Goal: Check status: Check status

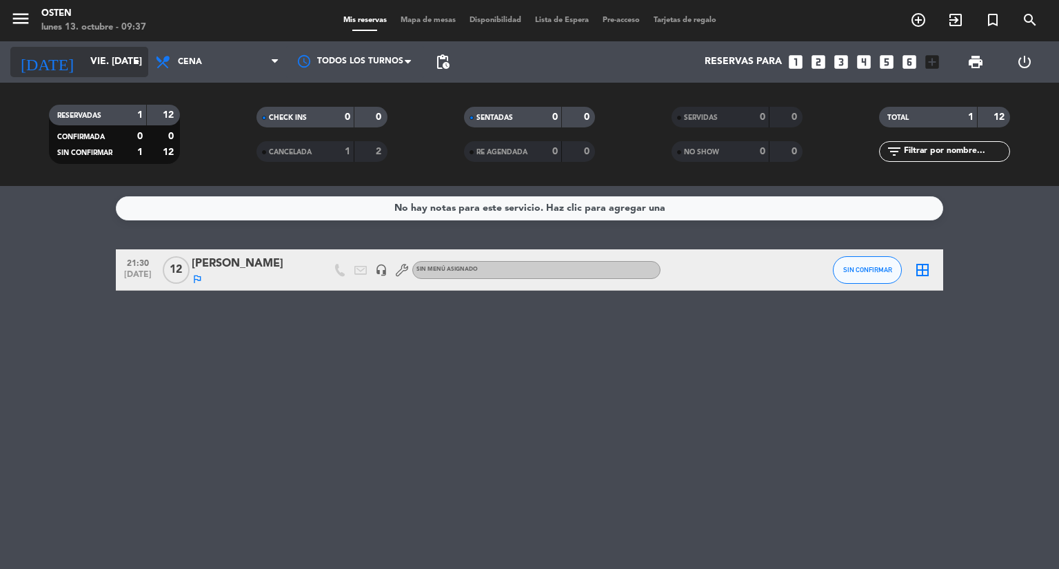
click at [112, 71] on input "vie. [DATE]" at bounding box center [148, 62] width 131 height 25
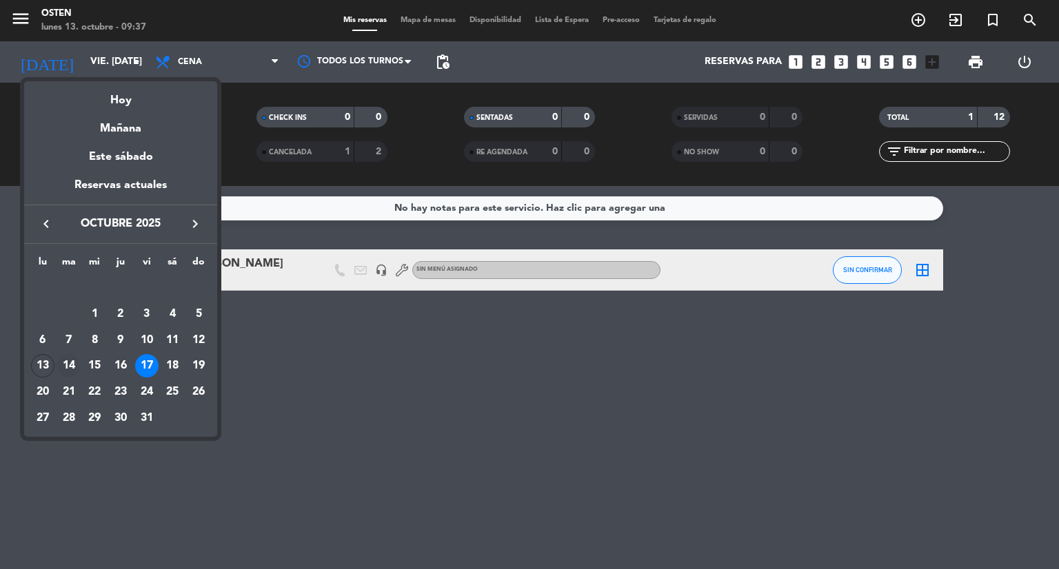
click at [64, 361] on div "14" at bounding box center [68, 365] width 23 height 23
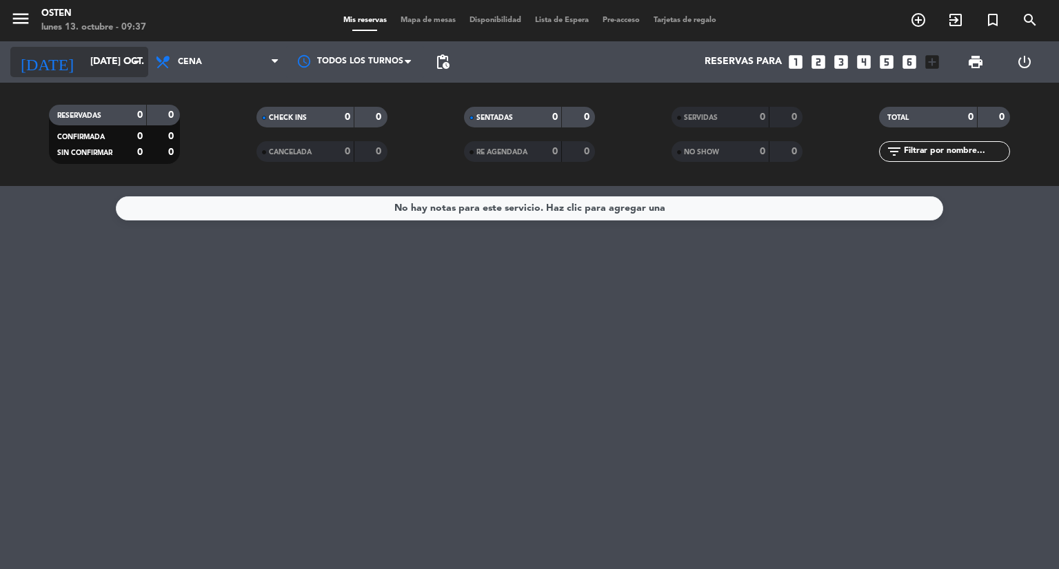
click at [116, 54] on input "[DATE] oct." at bounding box center [148, 62] width 131 height 25
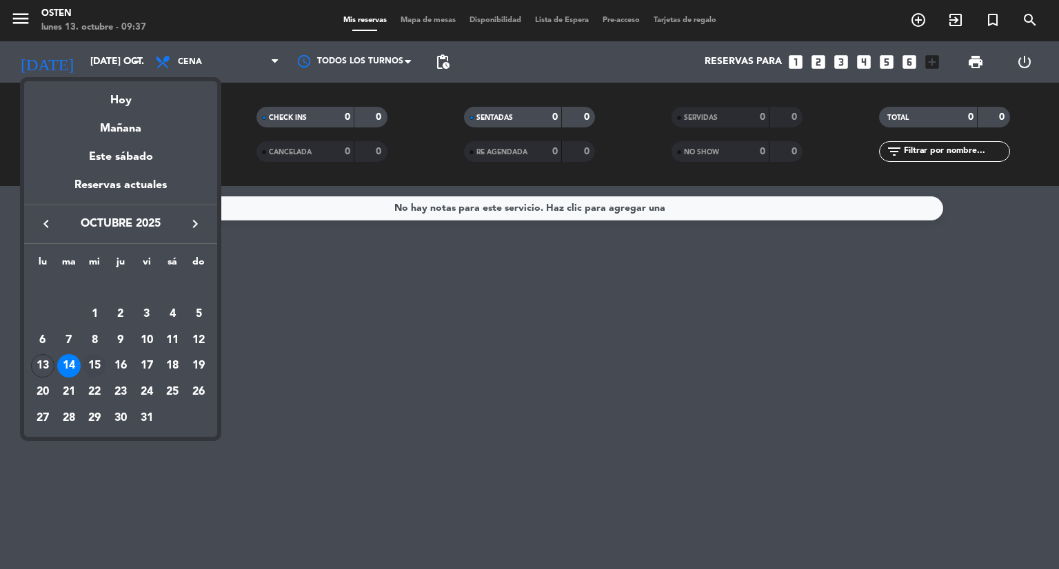
click at [94, 374] on div "15" at bounding box center [94, 365] width 23 height 23
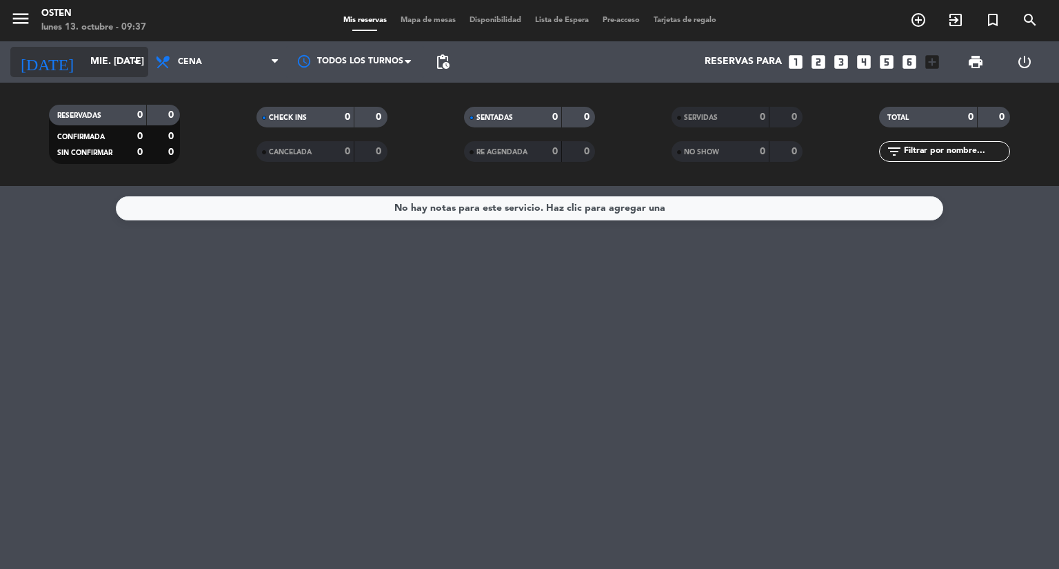
click at [110, 57] on input "mié. [DATE]" at bounding box center [148, 62] width 131 height 25
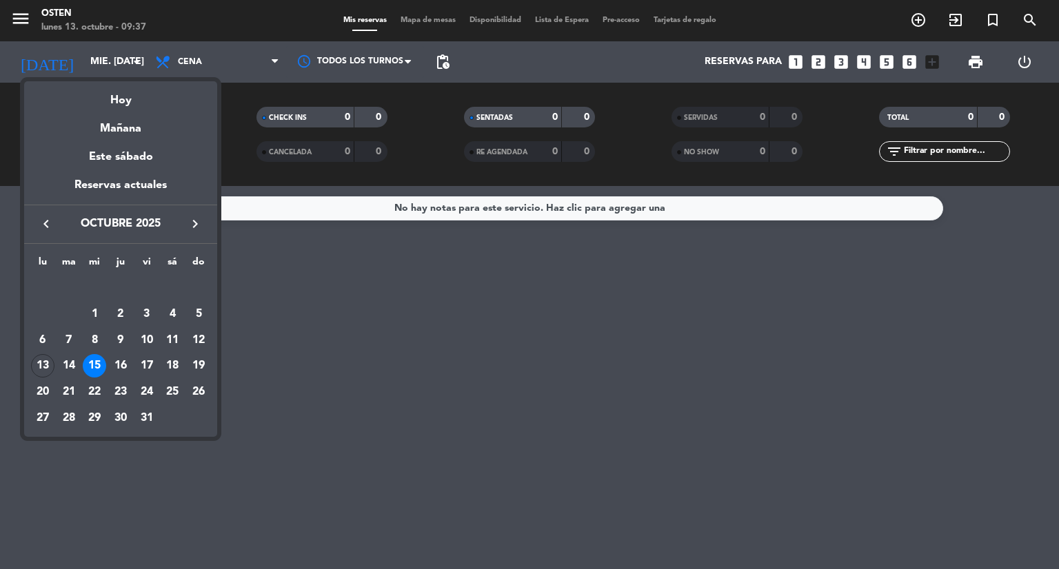
click at [441, 60] on div at bounding box center [529, 284] width 1059 height 569
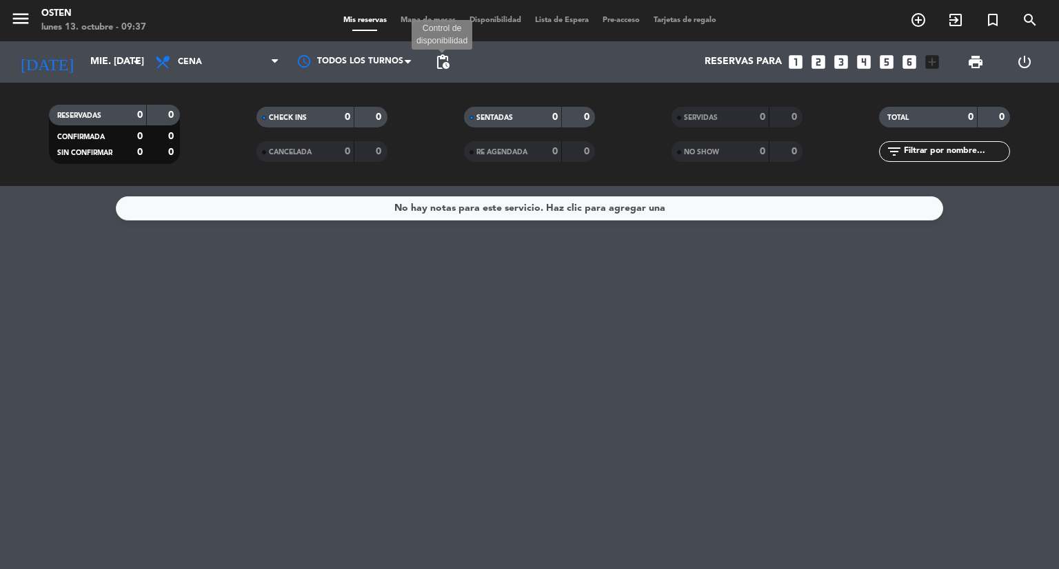
click at [441, 60] on span "pending_actions" at bounding box center [442, 62] width 17 height 17
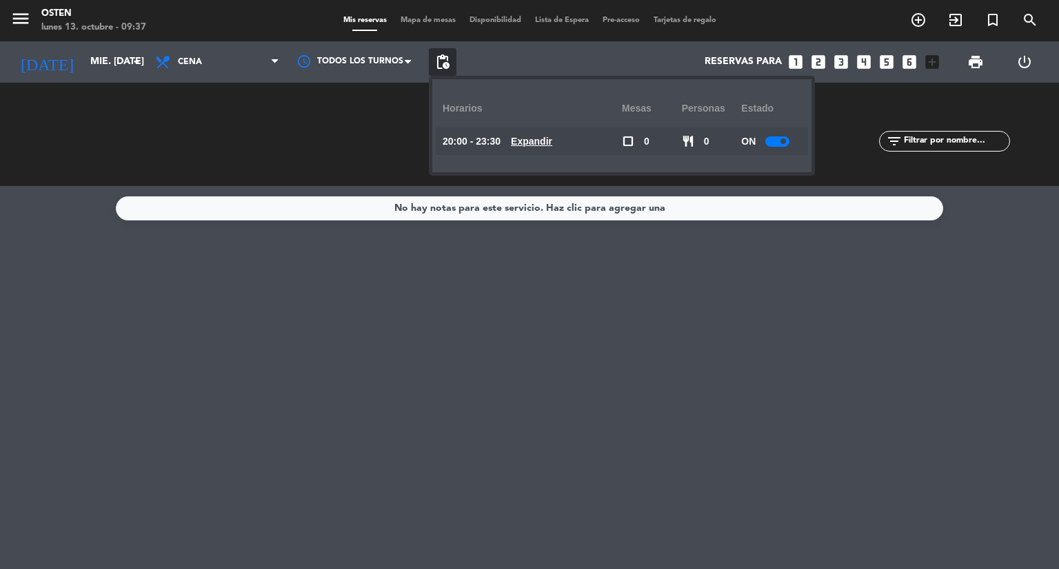
click at [546, 143] on u "Expandir" at bounding box center [531, 141] width 41 height 11
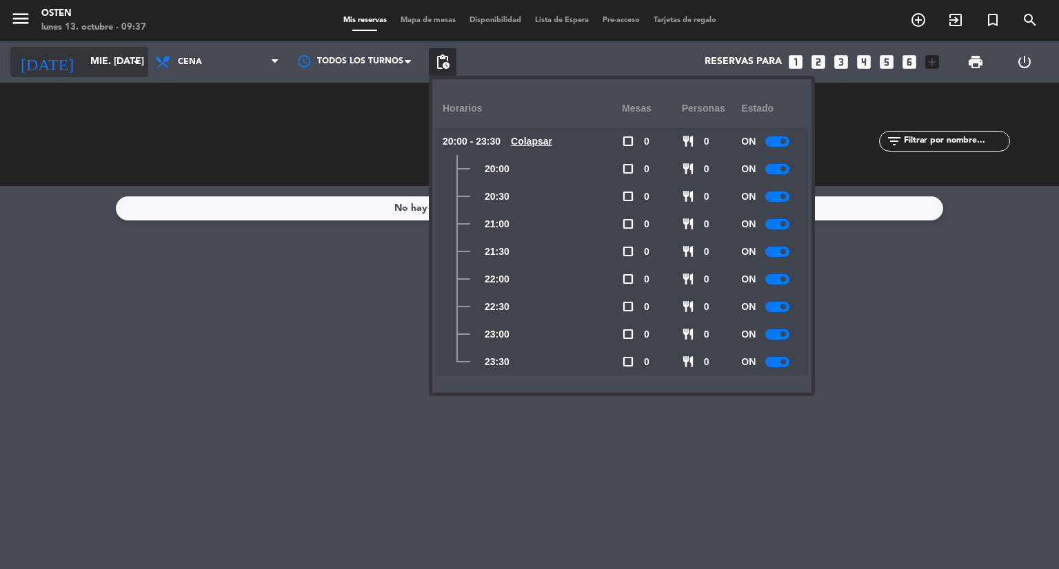
click at [110, 61] on input "mié. [DATE]" at bounding box center [148, 62] width 131 height 25
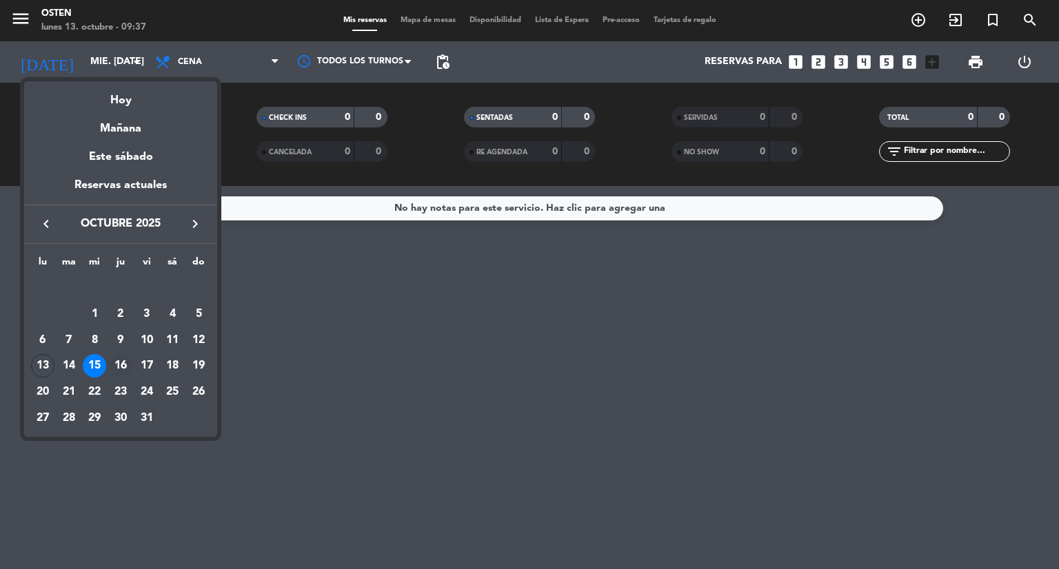
click at [118, 362] on div "16" at bounding box center [120, 365] width 23 height 23
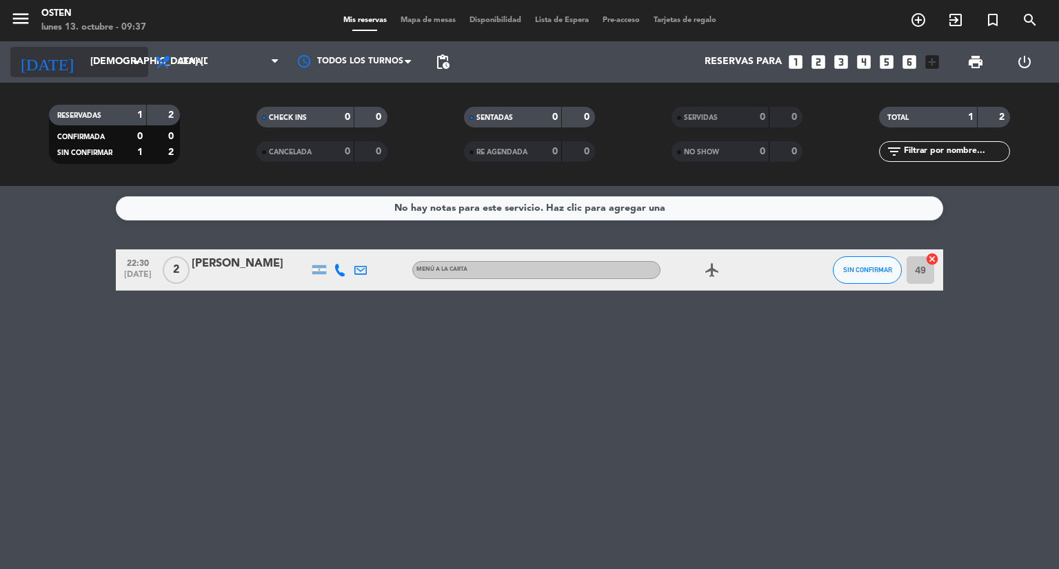
click at [83, 72] on input "[DEMOGRAPHIC_DATA] [DATE]" at bounding box center [148, 62] width 131 height 25
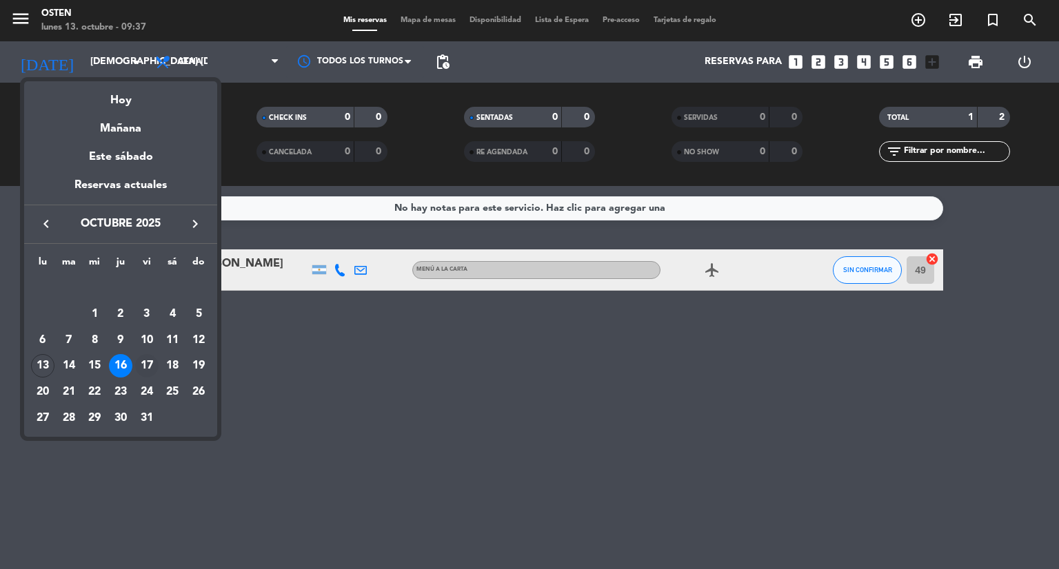
click at [141, 362] on div "17" at bounding box center [146, 365] width 23 height 23
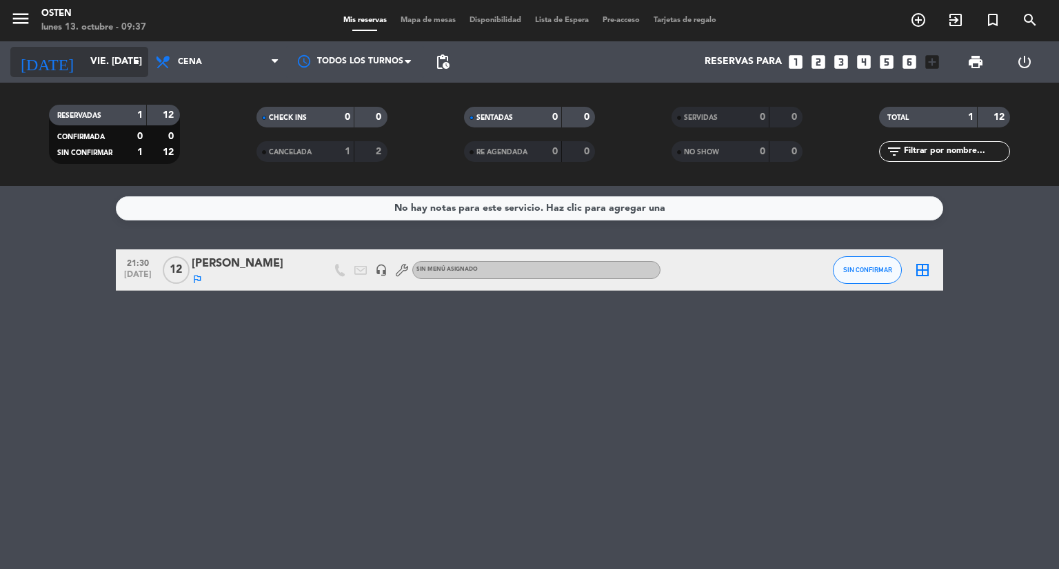
click at [103, 52] on input "vie. [DATE]" at bounding box center [148, 62] width 131 height 25
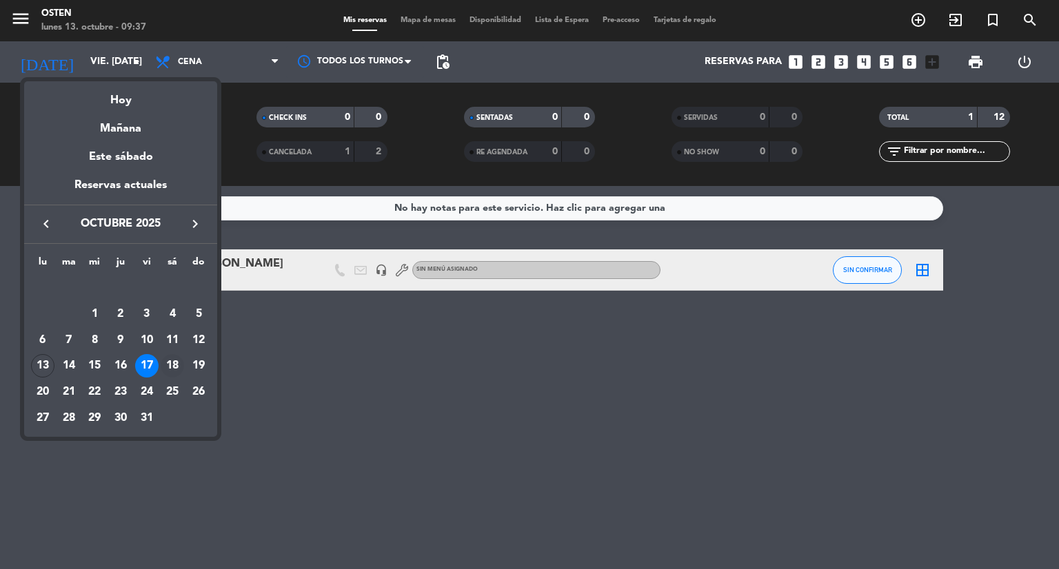
click at [174, 364] on div "18" at bounding box center [172, 365] width 23 height 23
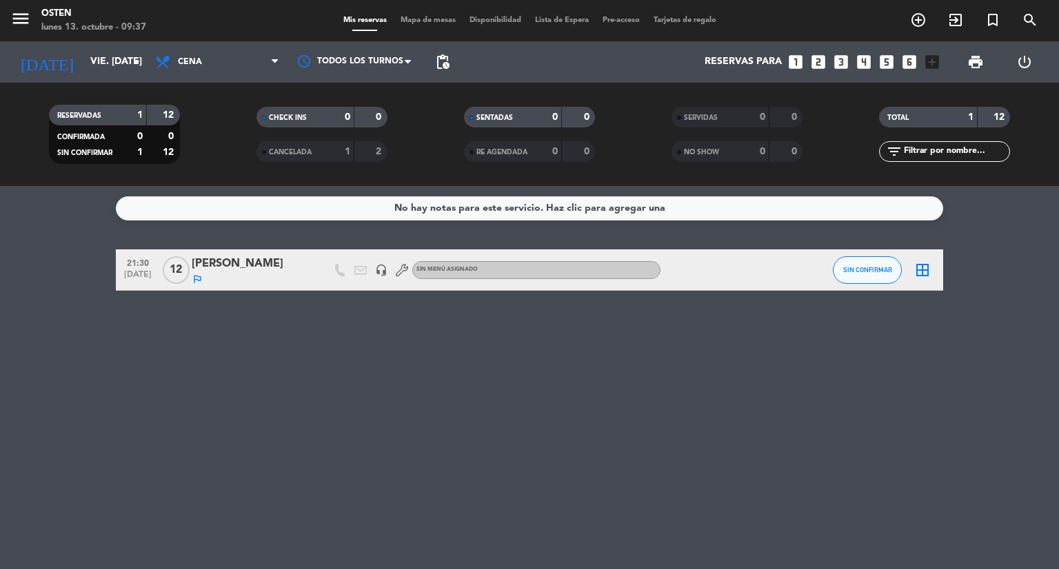
type input "sáb. [DATE]"
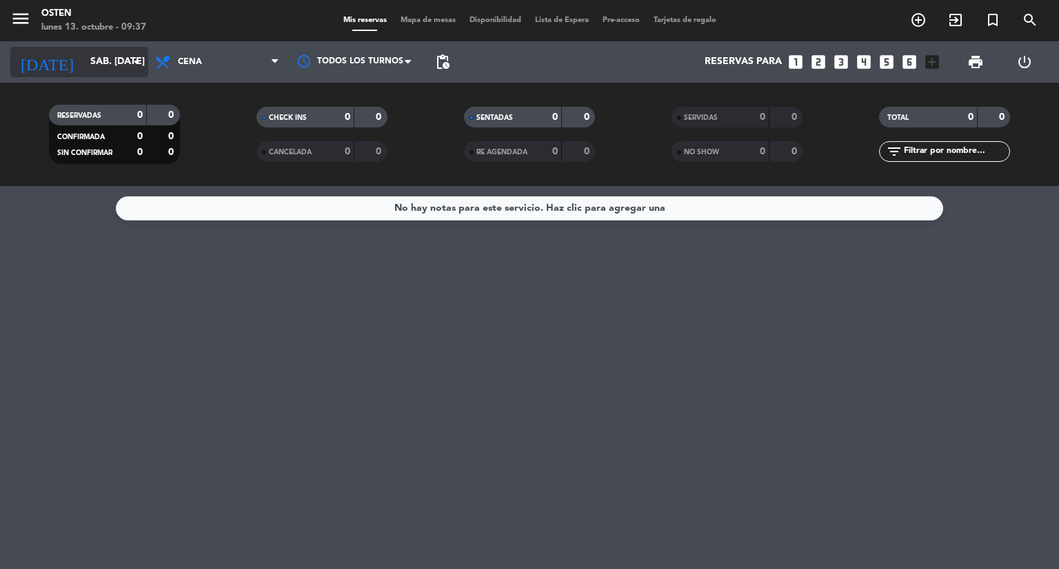
click at [83, 64] on input "sáb. [DATE]" at bounding box center [148, 62] width 131 height 25
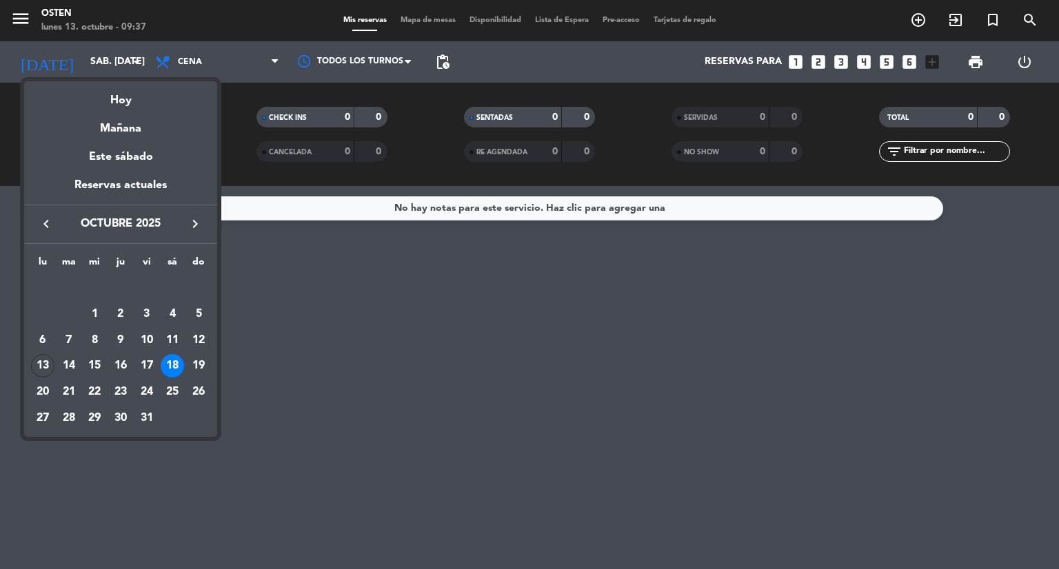
click at [433, 393] on div at bounding box center [529, 284] width 1059 height 569
